Goal: Information Seeking & Learning: Check status

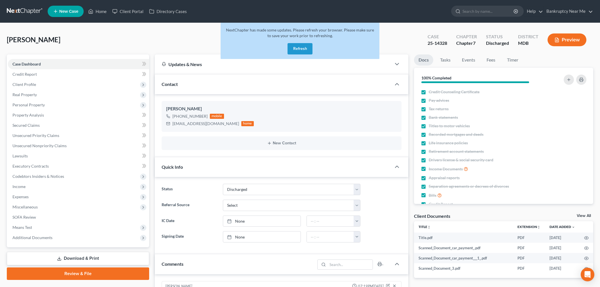
select select "0"
click at [30, 12] on link at bounding box center [25, 11] width 36 height 10
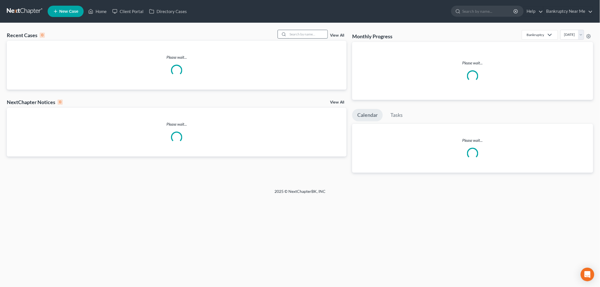
click at [299, 33] on input "search" at bounding box center [308, 34] width 40 height 8
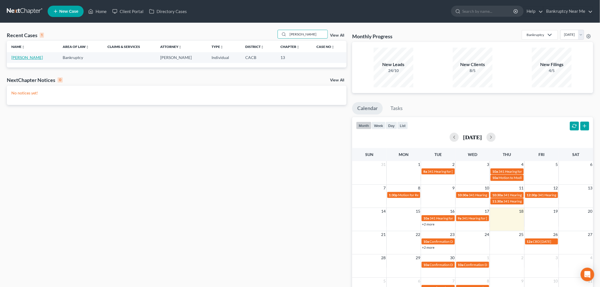
type input "cleland"
click at [28, 57] on link "Cleland, Robert" at bounding box center [26, 57] width 31 height 5
select select "6"
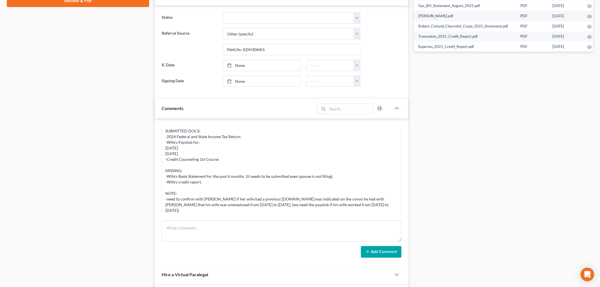
scroll to position [284, 0]
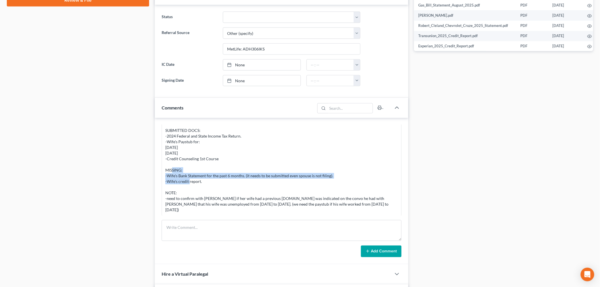
drag, startPoint x: 211, startPoint y: 186, endPoint x: 160, endPoint y: 182, distance: 50.9
click at [160, 182] on div "Info Bankruptcy 06:00PM, 08/28/2025 Info Bankruptcy 06:01PM, 08/28/2025 tclelan…" at bounding box center [282, 191] width 254 height 147
copy div "-Wife's Bank Statement for the past 6 months. (it needs to be submitted even sp…"
click at [293, 206] on div "PROCESSING NOTES: -processed submitted docs in OD and NC. SUBMITTED DOCS: -2024…" at bounding box center [281, 162] width 233 height 102
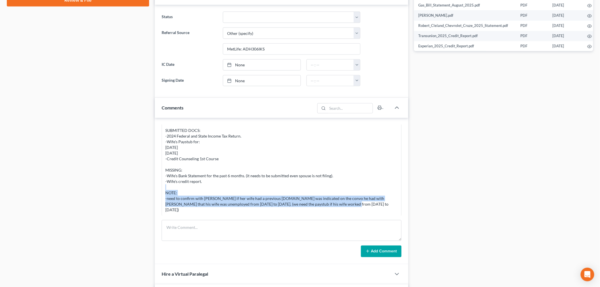
drag, startPoint x: 346, startPoint y: 211, endPoint x: 160, endPoint y: 204, distance: 186.2
click at [160, 204] on div "Info Bankruptcy 06:00PM, 08/28/2025 Info Bankruptcy 06:01PM, 08/28/2025 tclelan…" at bounding box center [282, 191] width 254 height 147
copy div "-need to confirm with Tim if her wife had a previous job.it was indicated on th…"
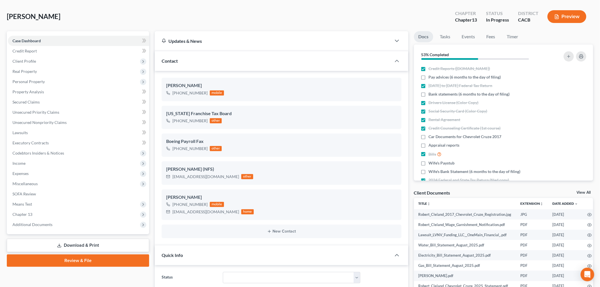
scroll to position [0, 0]
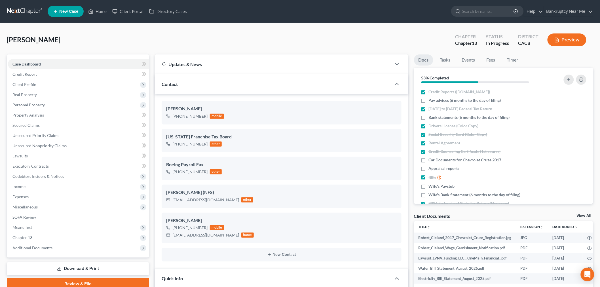
click at [35, 12] on link at bounding box center [25, 11] width 36 height 10
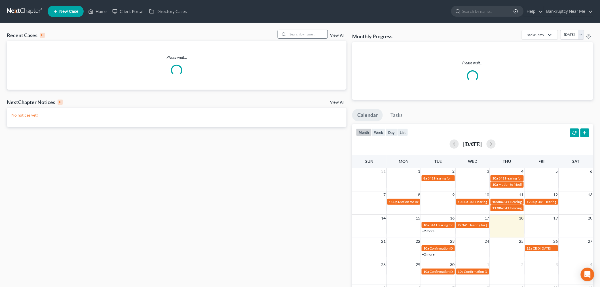
click at [317, 35] on input "search" at bounding box center [308, 34] width 40 height 8
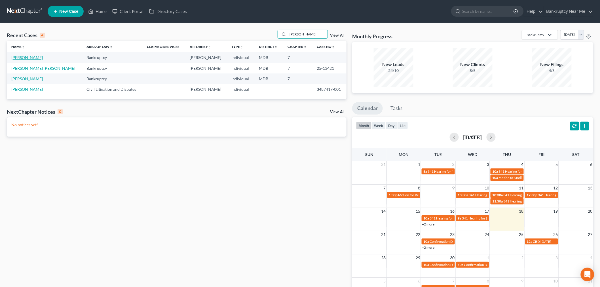
type input "[PERSON_NAME]"
click at [33, 57] on link "[PERSON_NAME]" at bounding box center [26, 57] width 31 height 5
select select "6"
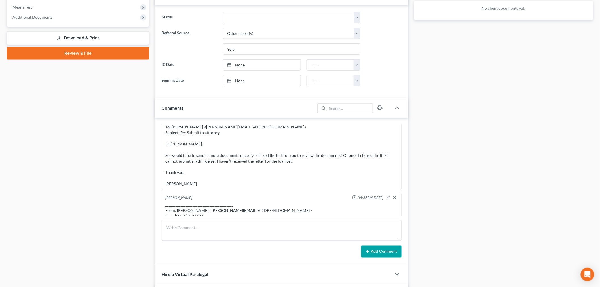
scroll to position [1792, 0]
